Goal: Transaction & Acquisition: Book appointment/travel/reservation

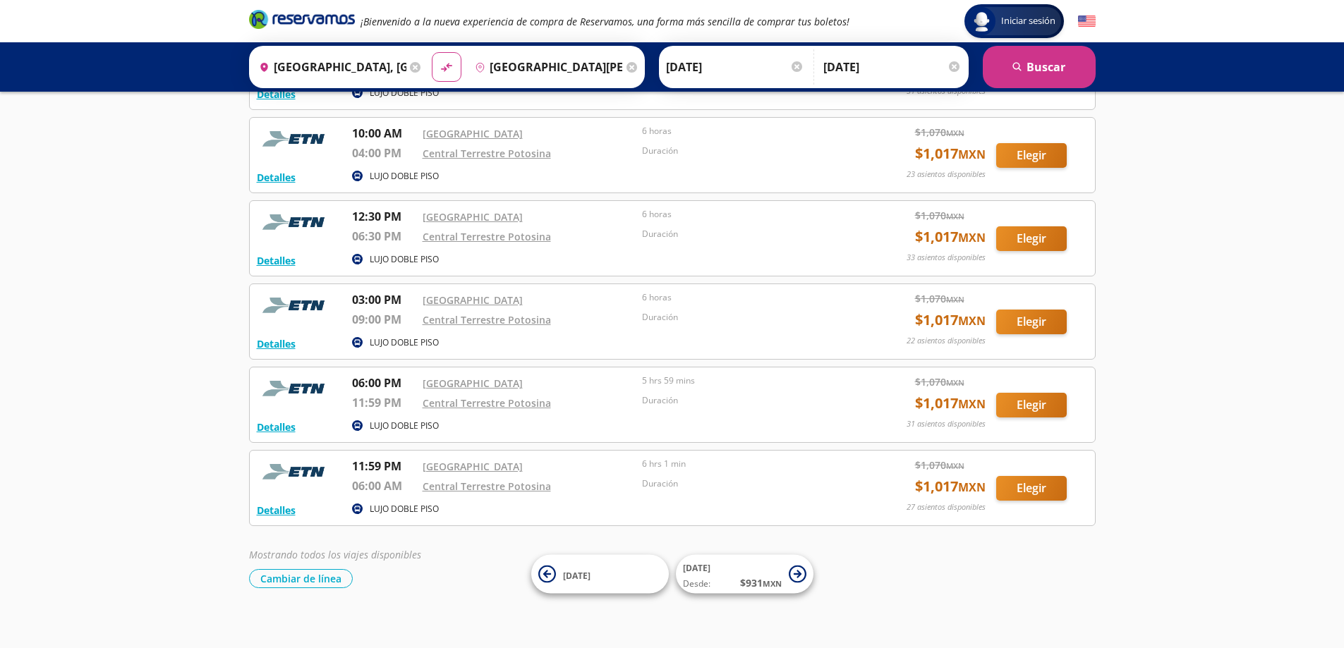
scroll to position [312, 0]
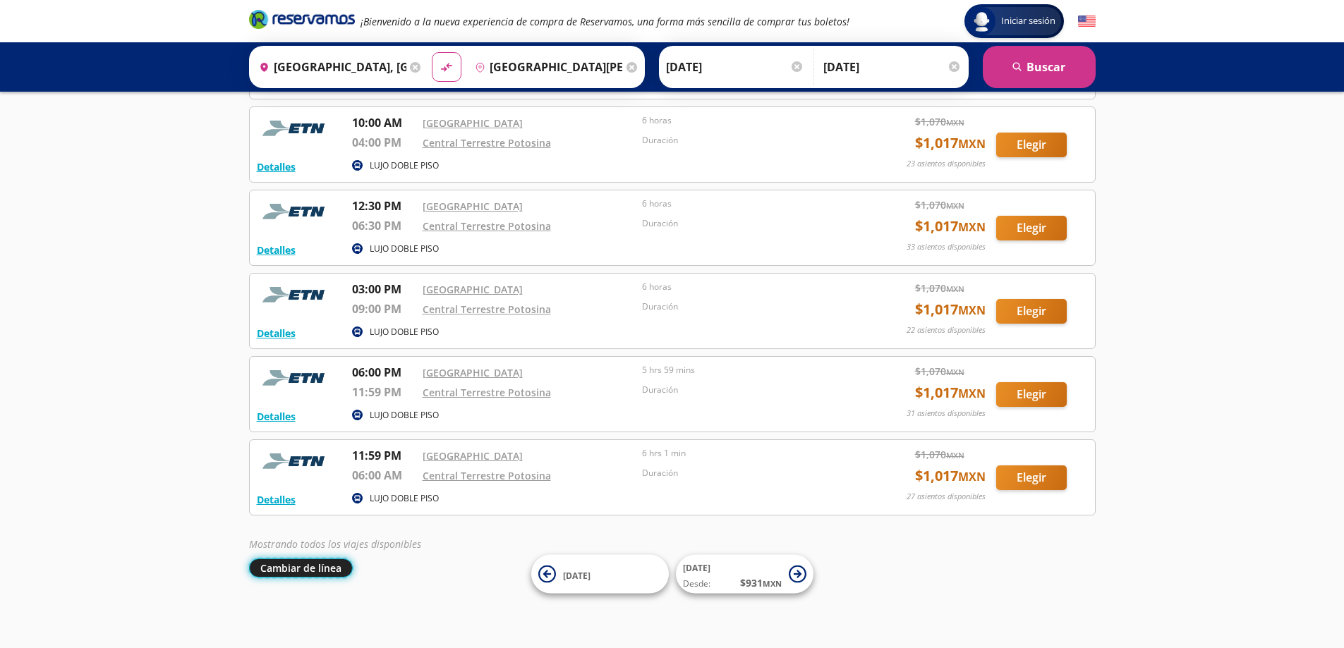
click at [331, 572] on button "Cambiar de línea" at bounding box center [301, 568] width 104 height 19
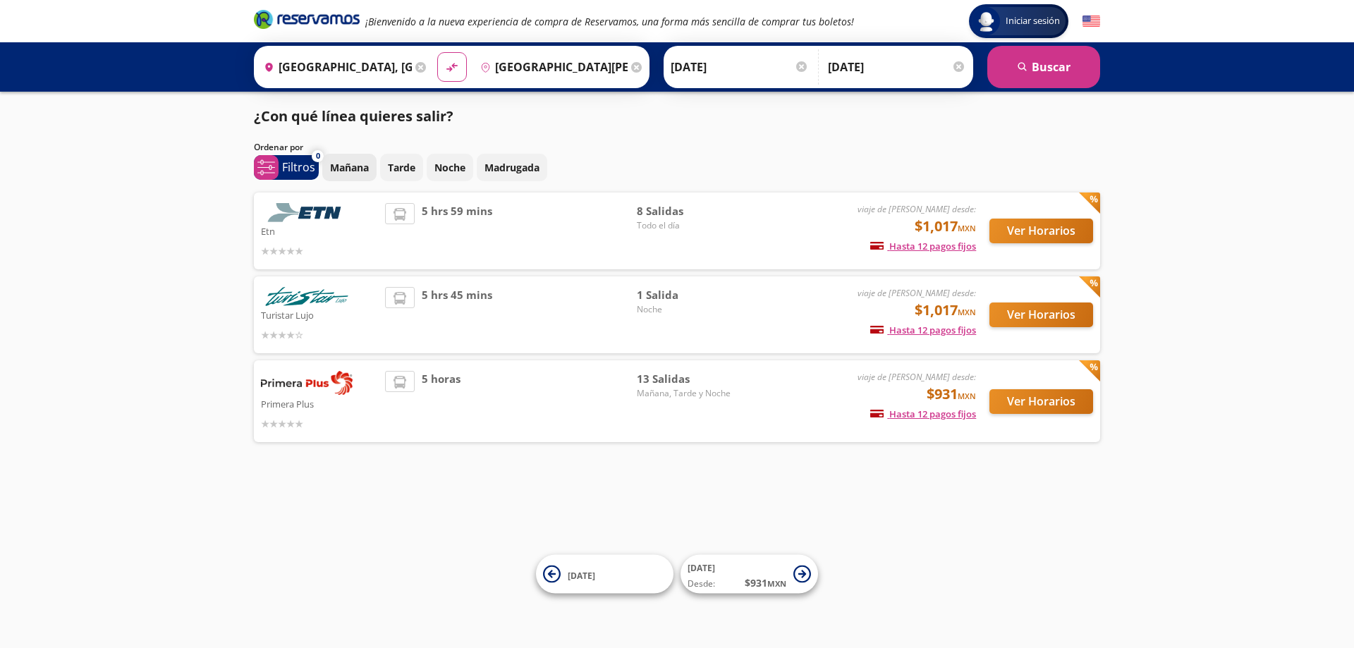
click at [358, 174] on p "Mañana" at bounding box center [349, 167] width 39 height 15
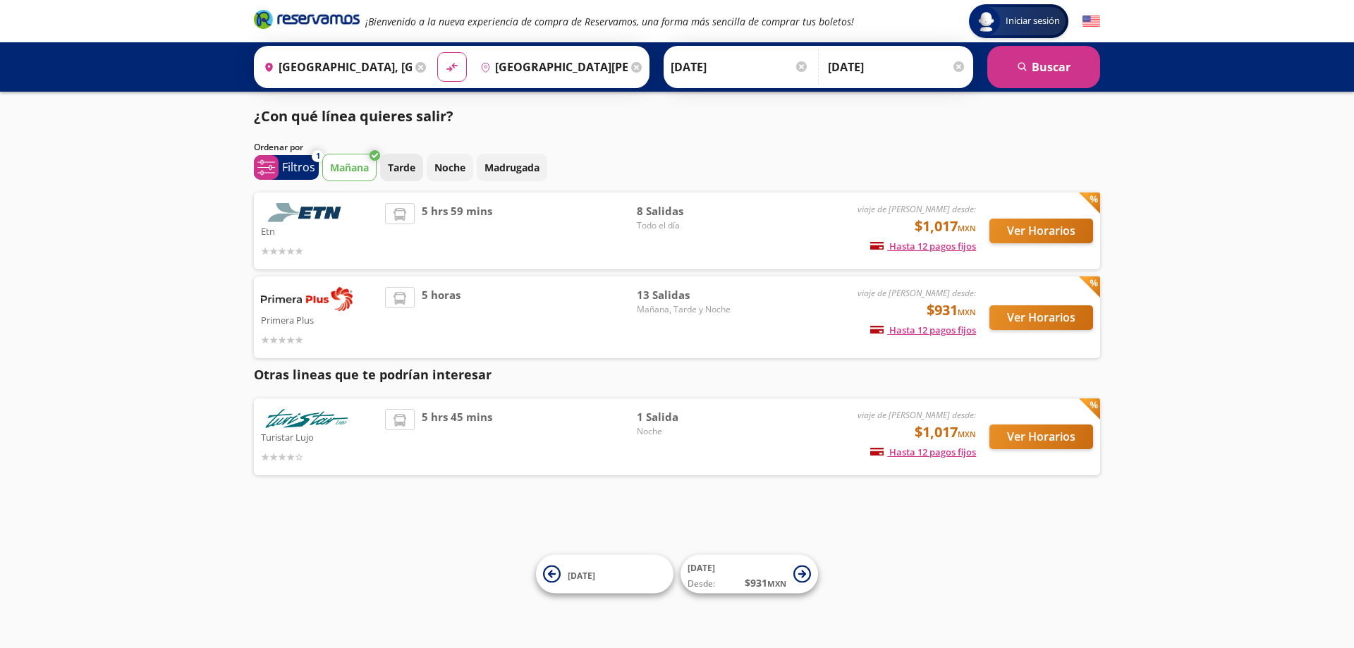
click at [419, 171] on button "Tarde" at bounding box center [401, 168] width 43 height 28
click at [365, 174] on p "Mañana" at bounding box center [349, 167] width 39 height 15
click at [400, 168] on p "Tarde" at bounding box center [402, 167] width 28 height 15
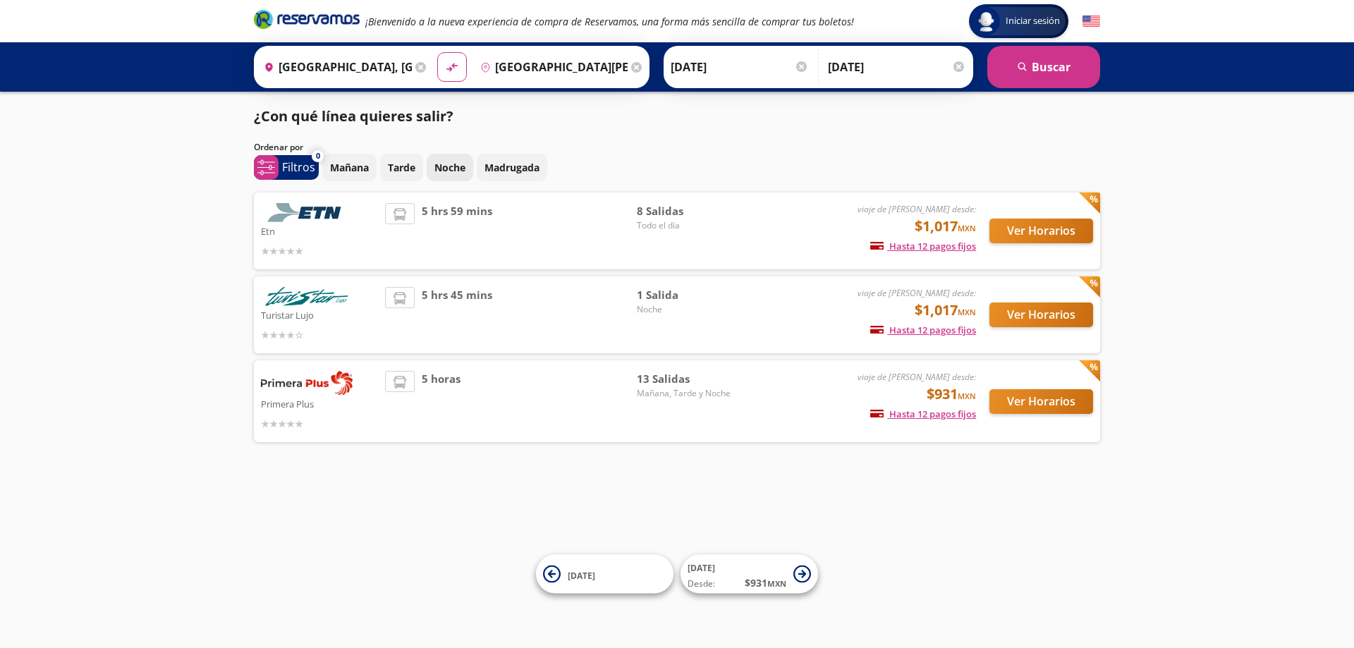
click at [444, 168] on p "Noche" at bounding box center [450, 167] width 31 height 15
click at [459, 168] on p "Noche" at bounding box center [450, 167] width 31 height 15
click at [506, 166] on p "Madrugada" at bounding box center [512, 167] width 55 height 15
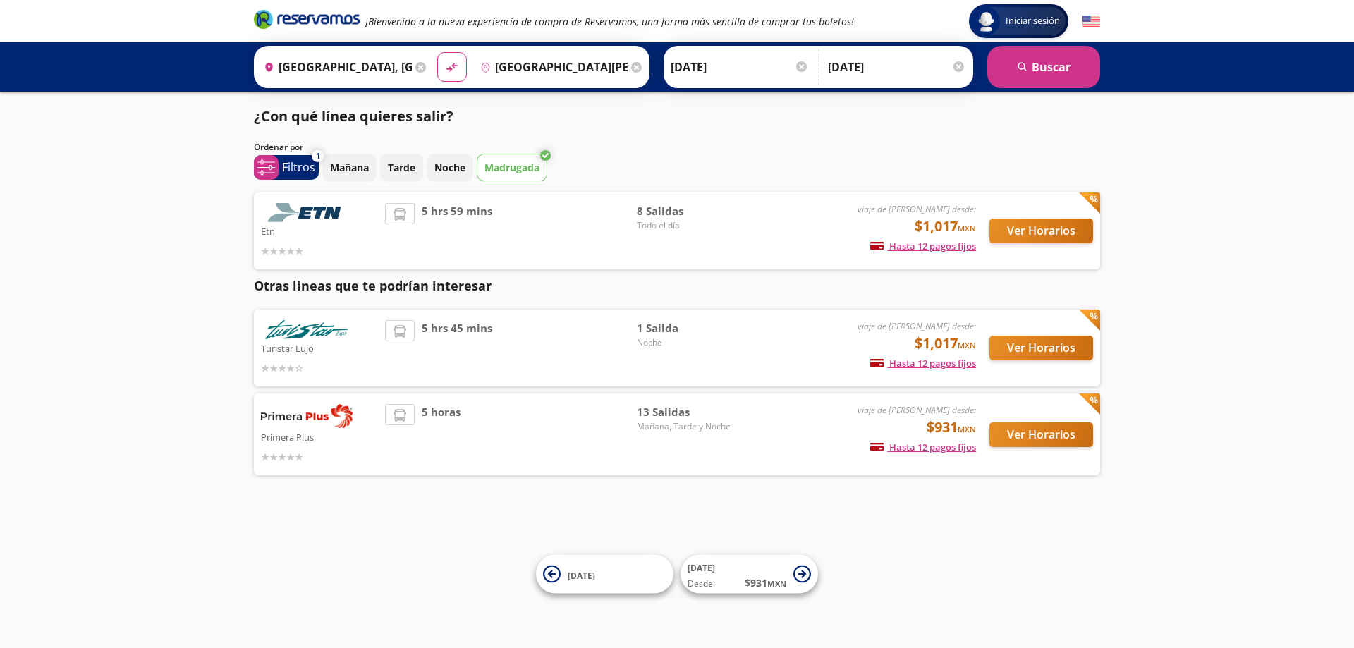
click at [506, 166] on p "Madrugada" at bounding box center [512, 167] width 55 height 15
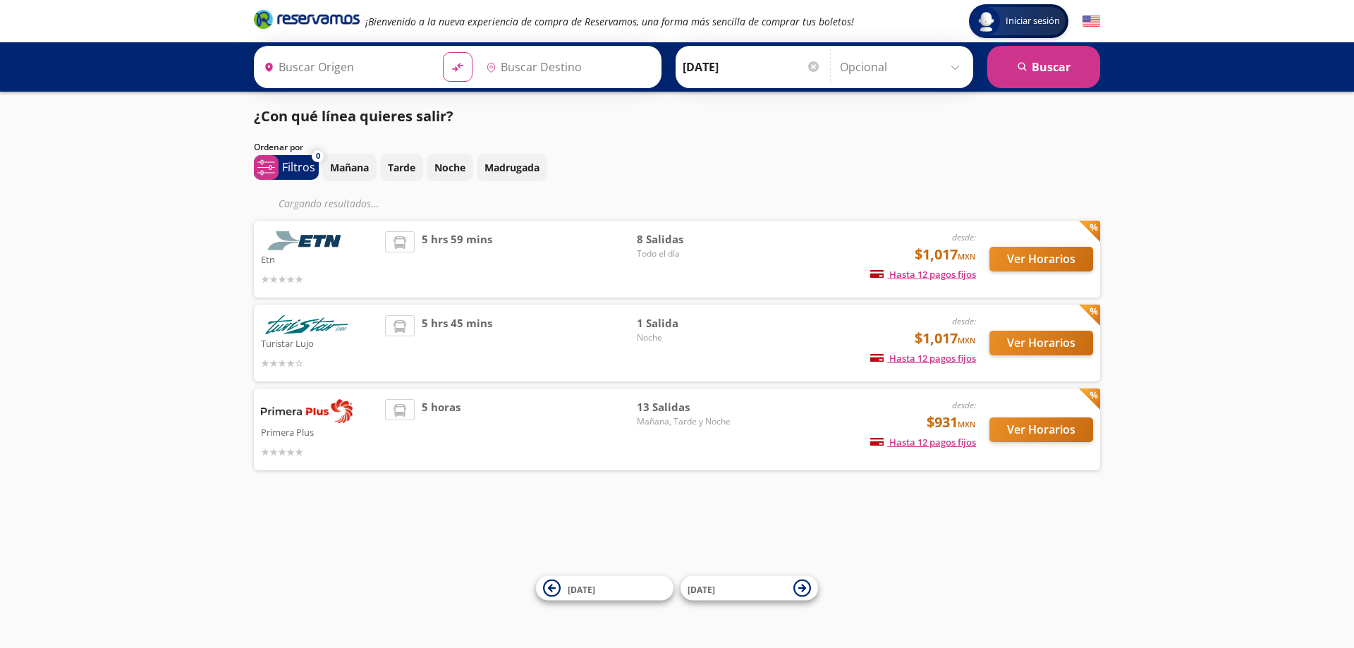
type input "[GEOGRAPHIC_DATA], [GEOGRAPHIC_DATA]"
type input "[GEOGRAPHIC_DATA][PERSON_NAME], [GEOGRAPHIC_DATA][PERSON_NAME]"
